Goal: Transaction & Acquisition: Subscribe to service/newsletter

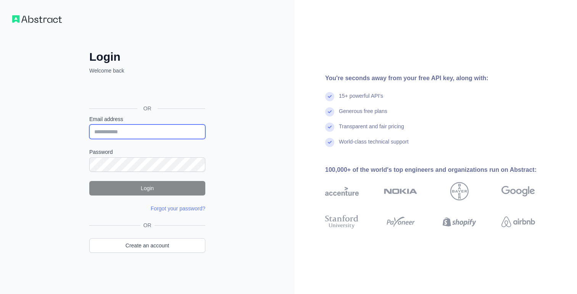
type input "**********"
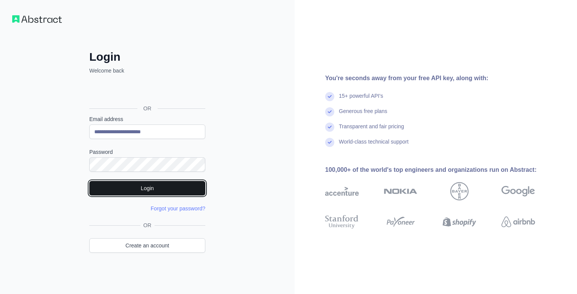
click at [145, 184] on button "Login" at bounding box center [147, 188] width 116 height 14
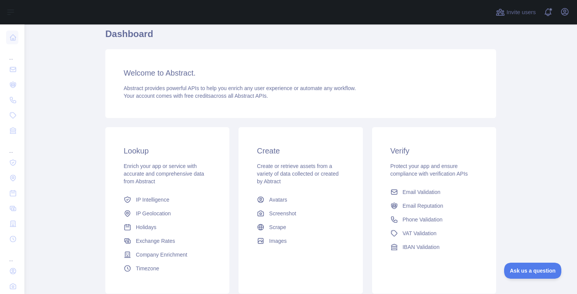
scroll to position [121, 0]
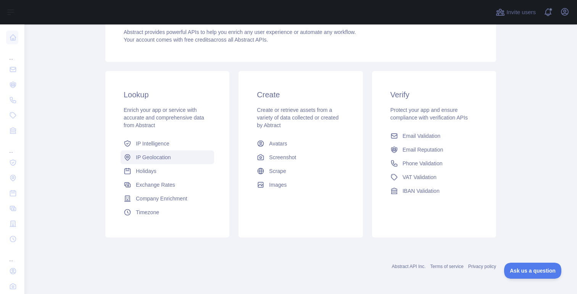
click at [154, 159] on span "IP Geolocation" at bounding box center [153, 157] width 35 height 8
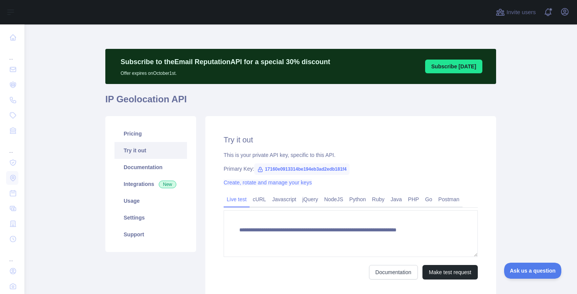
type textarea "**********"
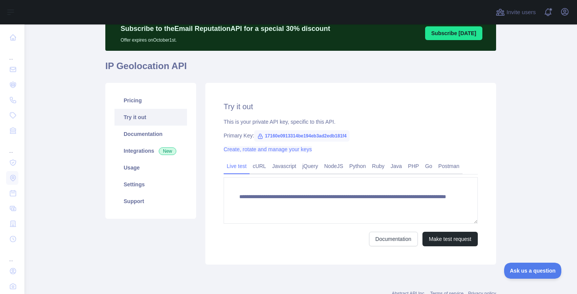
scroll to position [60, 0]
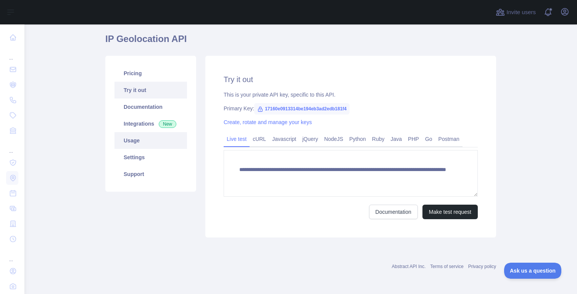
click at [133, 143] on link "Usage" at bounding box center [150, 140] width 72 height 17
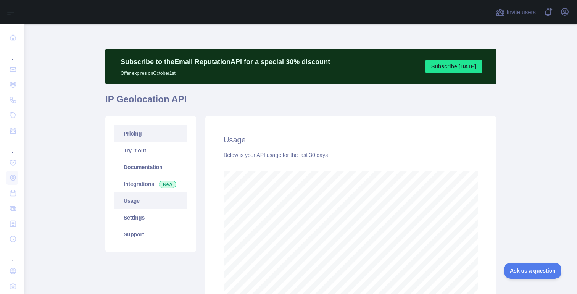
click at [135, 137] on link "Pricing" at bounding box center [150, 133] width 72 height 17
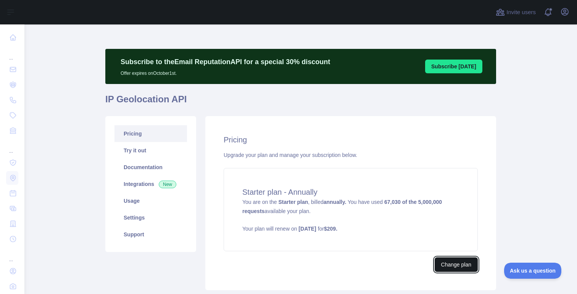
click at [454, 263] on button "Change plan" at bounding box center [455, 264] width 43 height 14
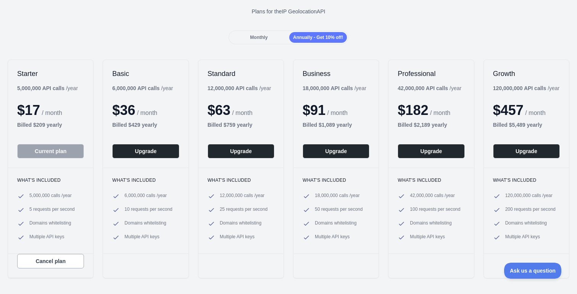
scroll to position [50, 0]
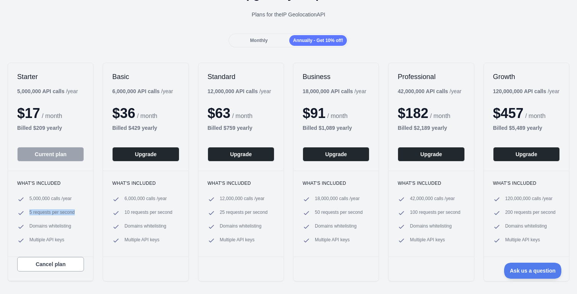
drag, startPoint x: 81, startPoint y: 212, endPoint x: 28, endPoint y: 214, distance: 52.7
click at [28, 214] on li "5 requests per second" at bounding box center [50, 213] width 67 height 8
copy span "5 requests per second"
